Goal: Information Seeking & Learning: Check status

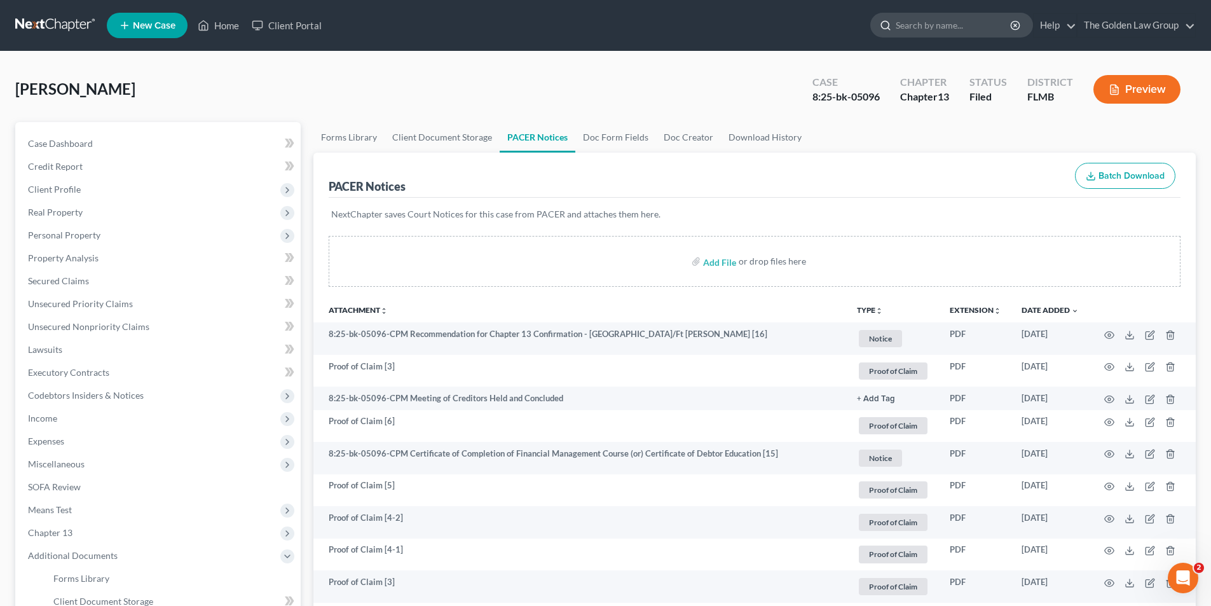
click at [974, 22] on input "search" at bounding box center [954, 25] width 116 height 24
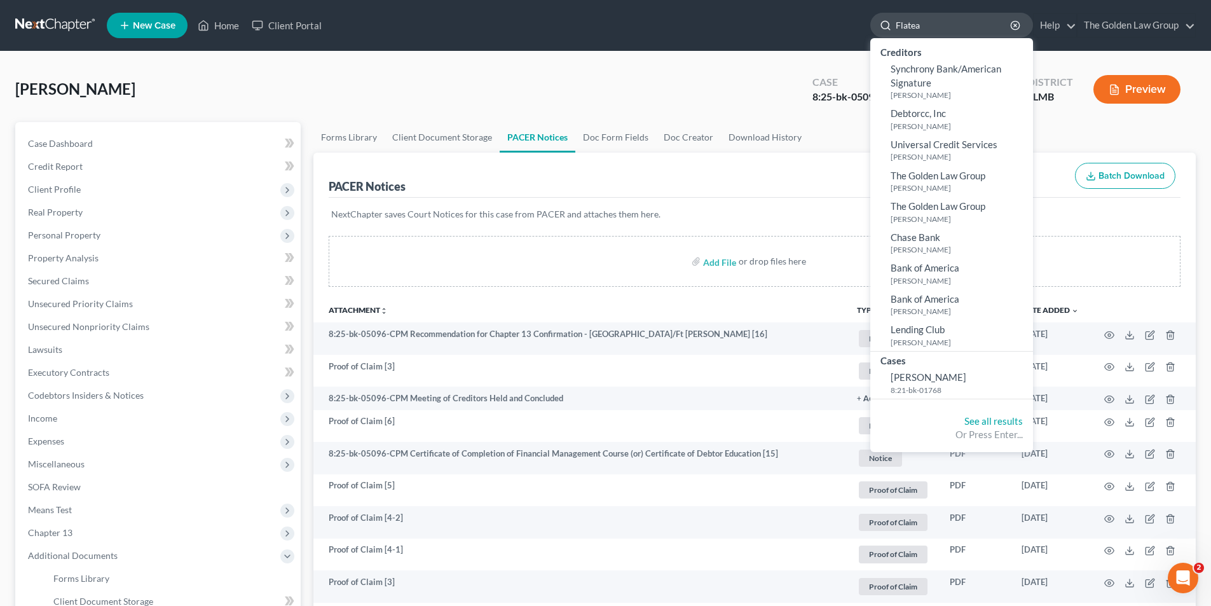
type input "[PERSON_NAME]"
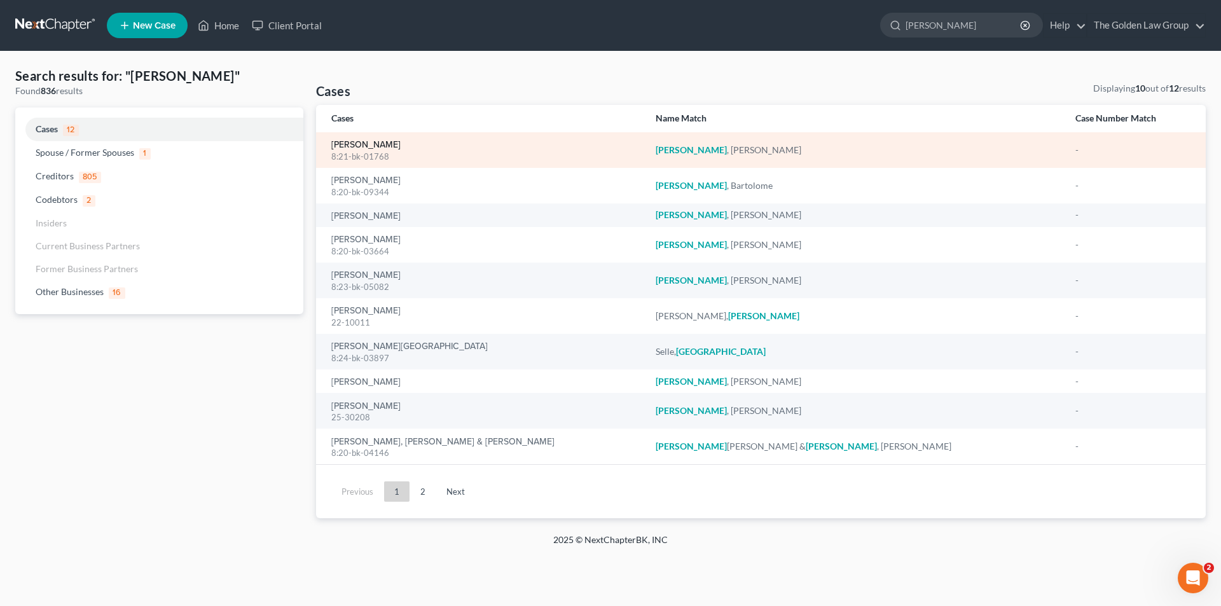
click at [360, 148] on link "[PERSON_NAME]" at bounding box center [365, 145] width 69 height 9
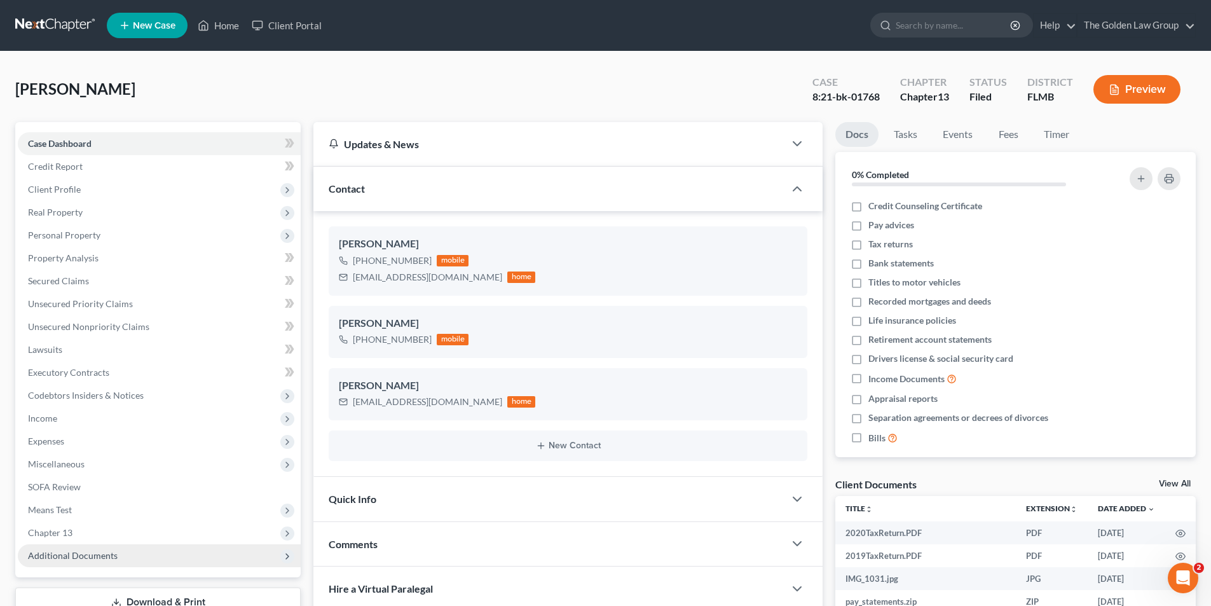
click at [82, 555] on span "Additional Documents" at bounding box center [73, 555] width 90 height 11
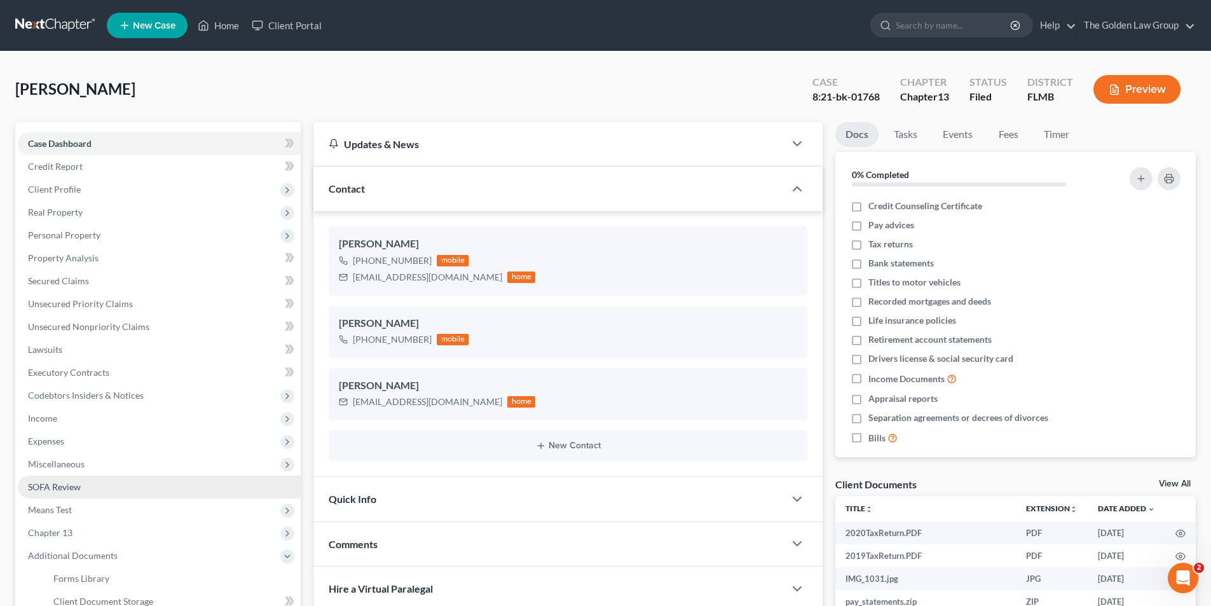
scroll to position [127, 0]
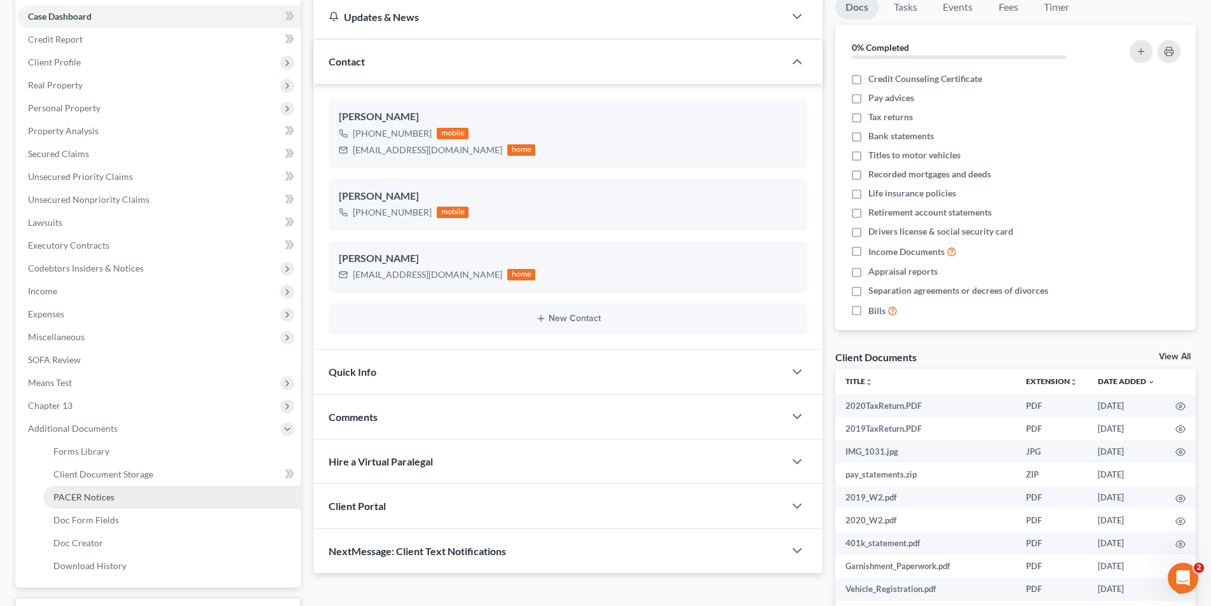
click at [80, 494] on span "PACER Notices" at bounding box center [83, 497] width 61 height 11
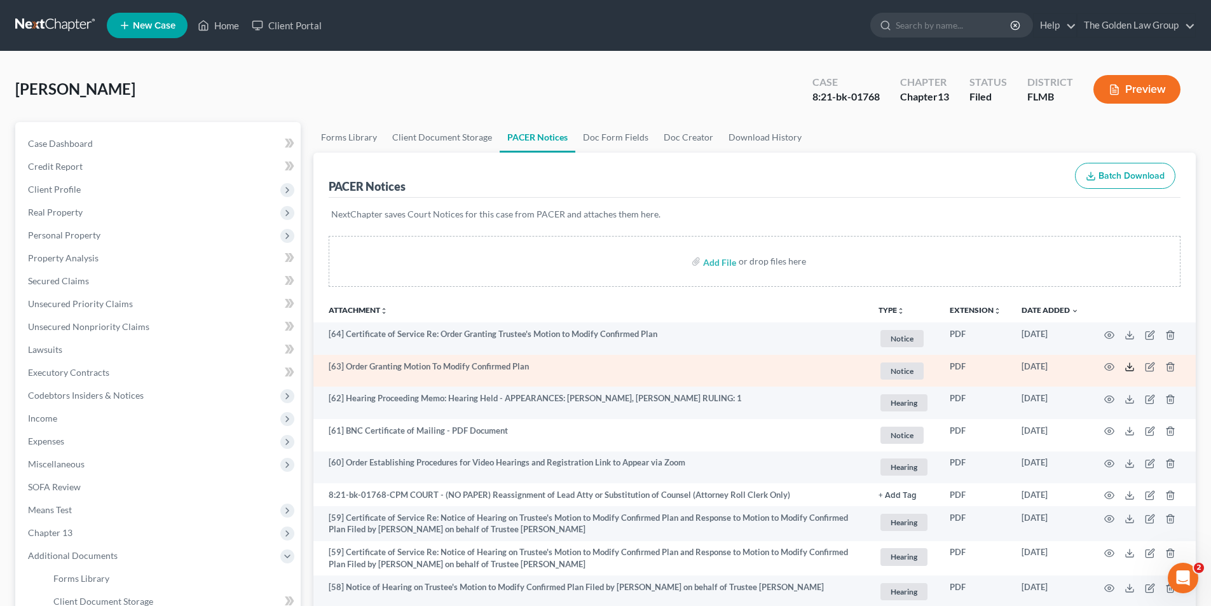
click at [1131, 369] on icon at bounding box center [1130, 367] width 10 height 10
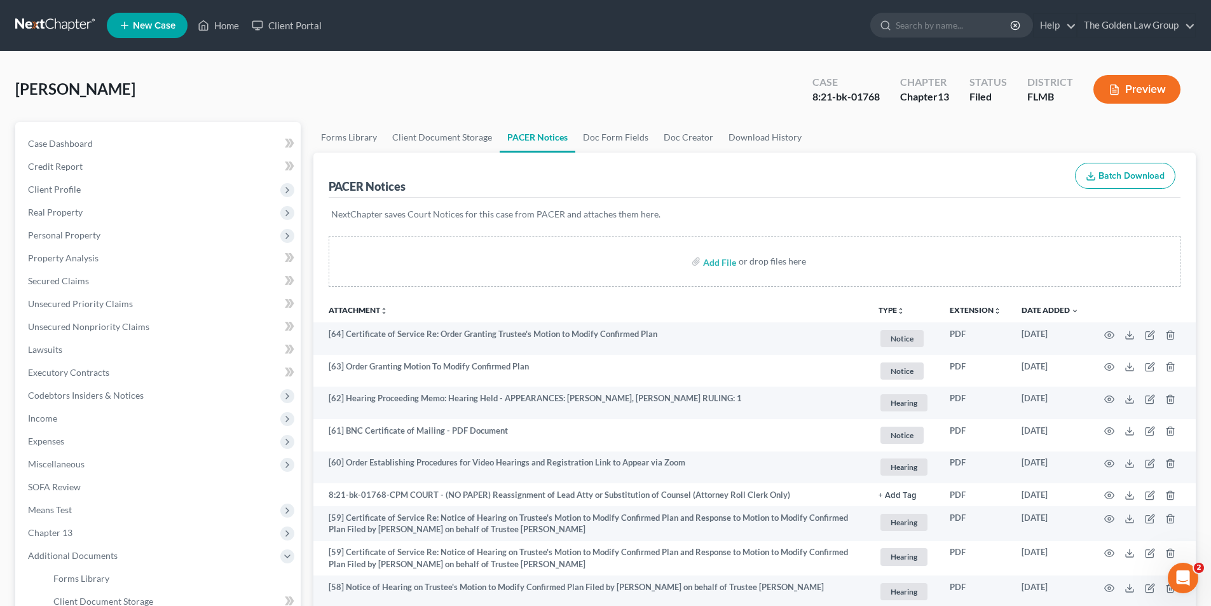
click at [1136, 86] on button "Preview" at bounding box center [1137, 89] width 87 height 29
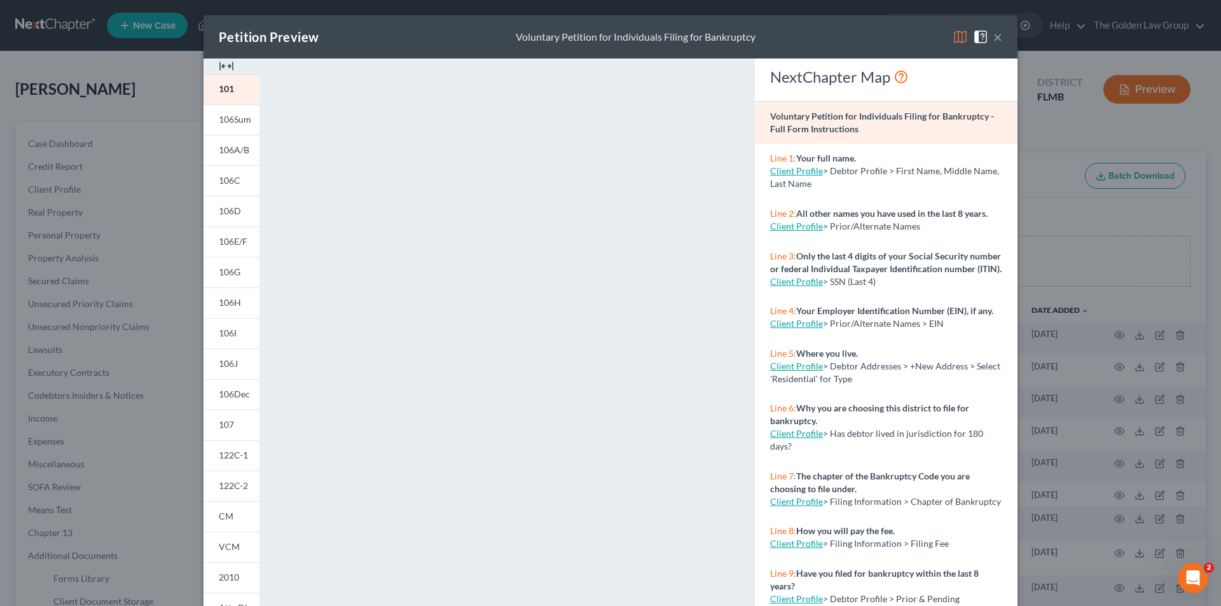
click at [77, 496] on div "Petition Preview Voluntary Petition for Individuals Filing for Bankruptcy × 101…" at bounding box center [610, 303] width 1221 height 606
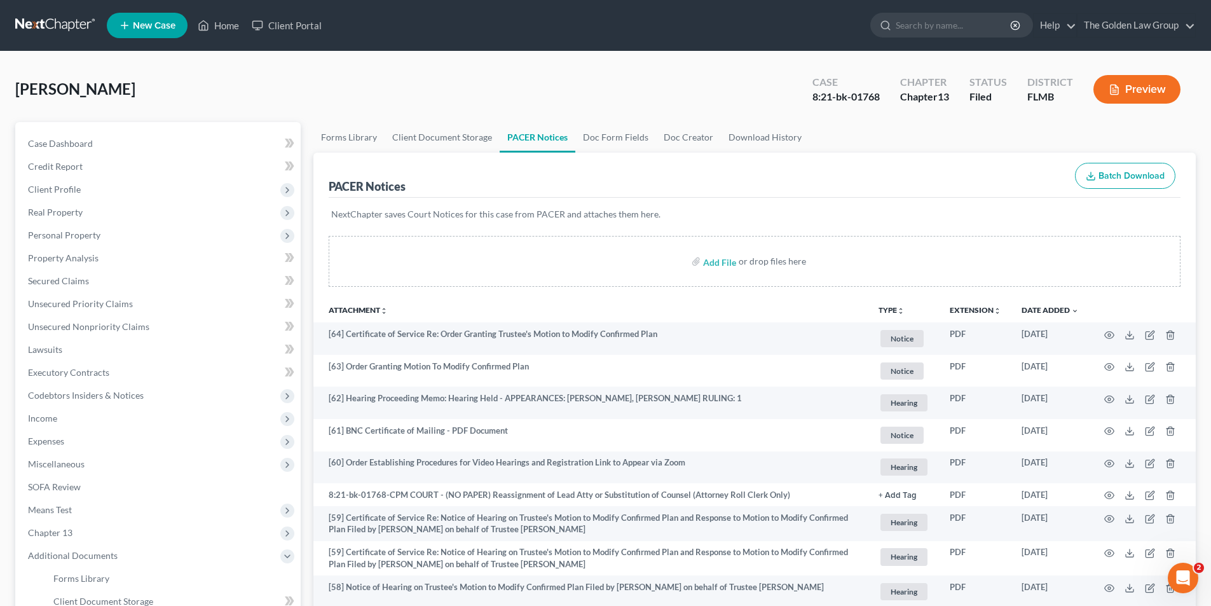
click at [1124, 90] on button "Preview" at bounding box center [1137, 89] width 87 height 29
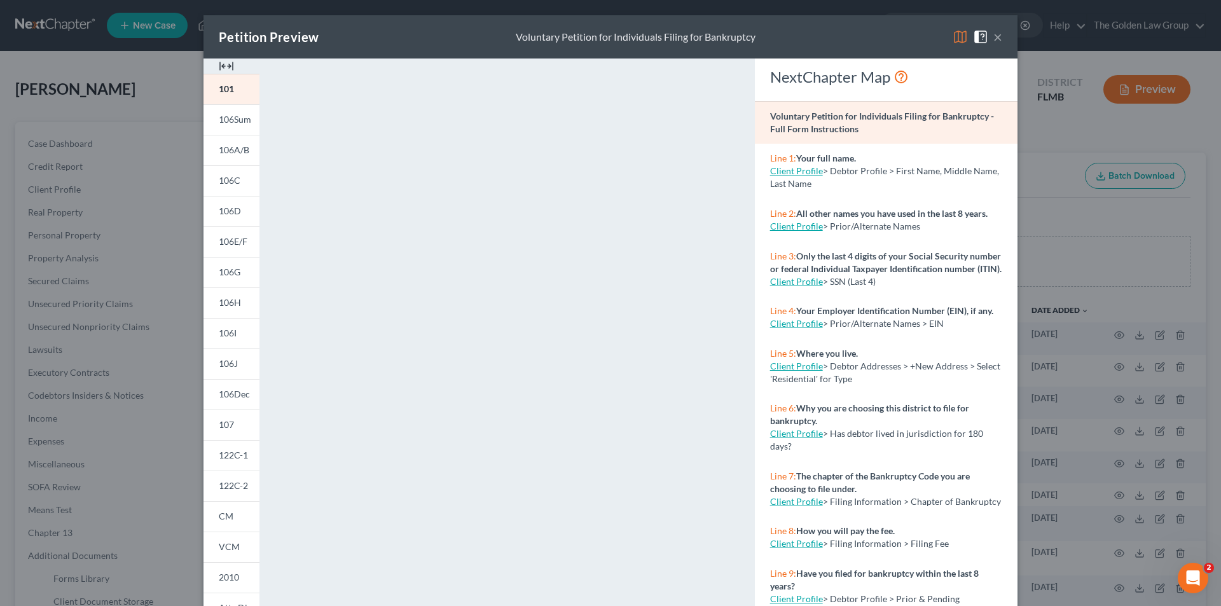
click at [172, 343] on div "Petition Preview Voluntary Petition for Individuals Filing for Bankruptcy × 101…" at bounding box center [610, 303] width 1221 height 606
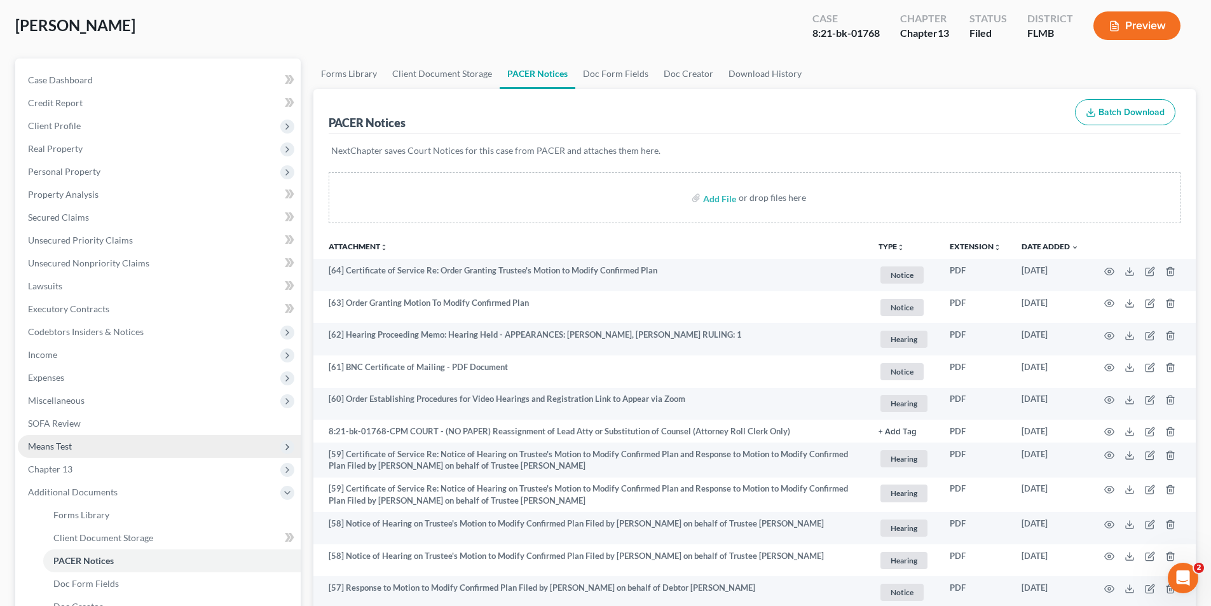
scroll to position [127, 0]
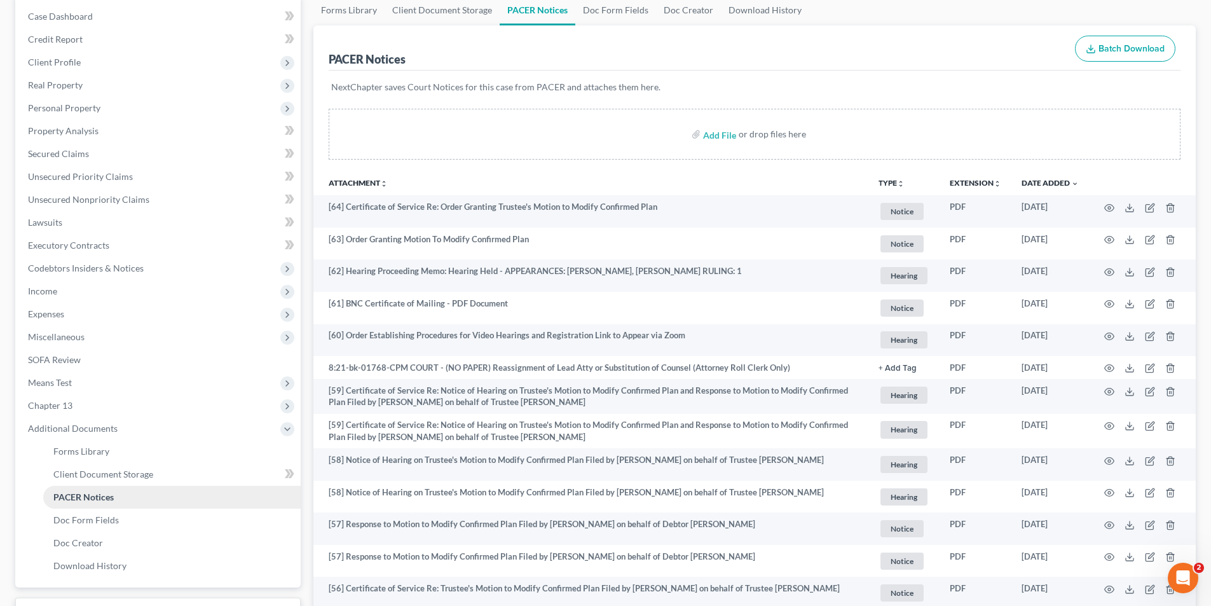
click at [83, 497] on span "PACER Notices" at bounding box center [83, 497] width 60 height 11
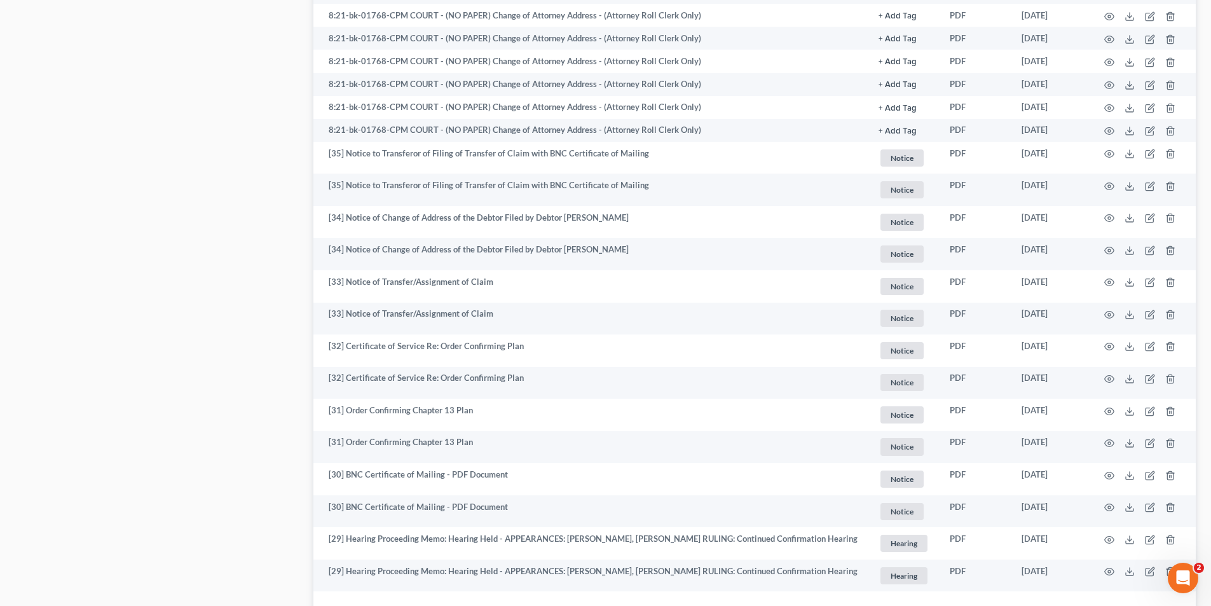
scroll to position [2226, 0]
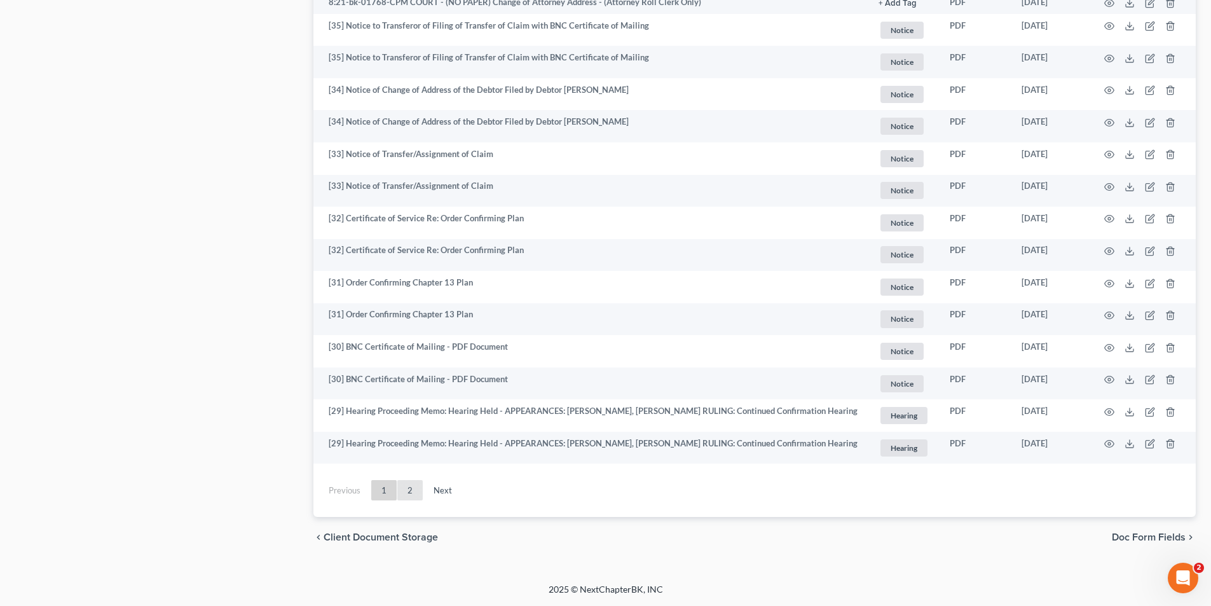
click at [410, 490] on link "2" at bounding box center [409, 490] width 25 height 20
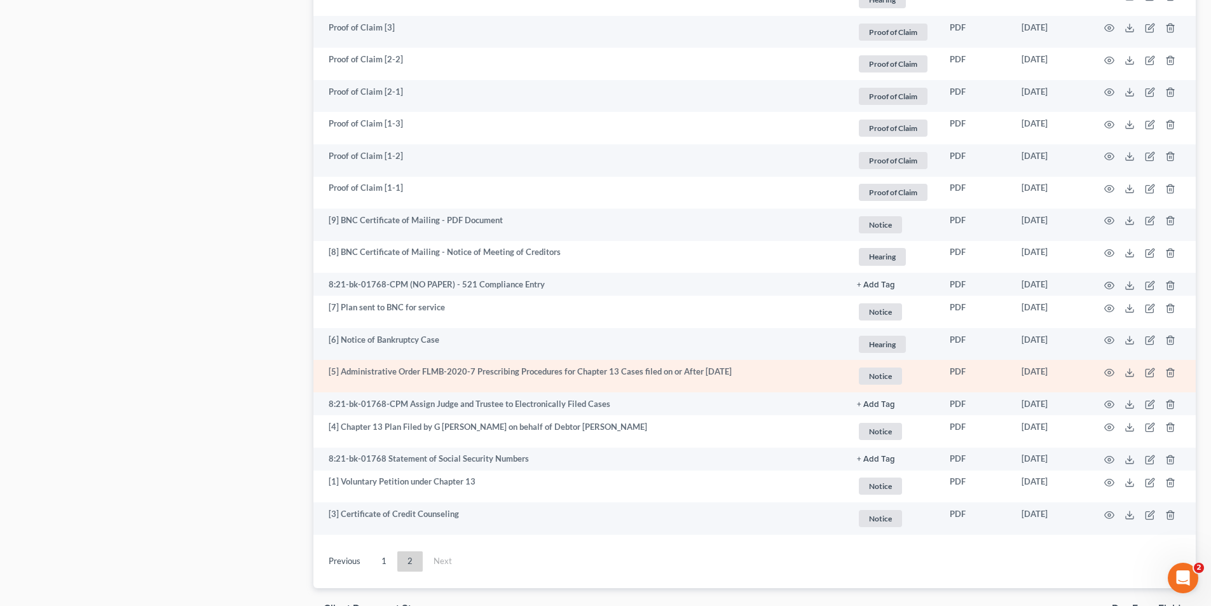
scroll to position [1719, 0]
